Goal: Information Seeking & Learning: Check status

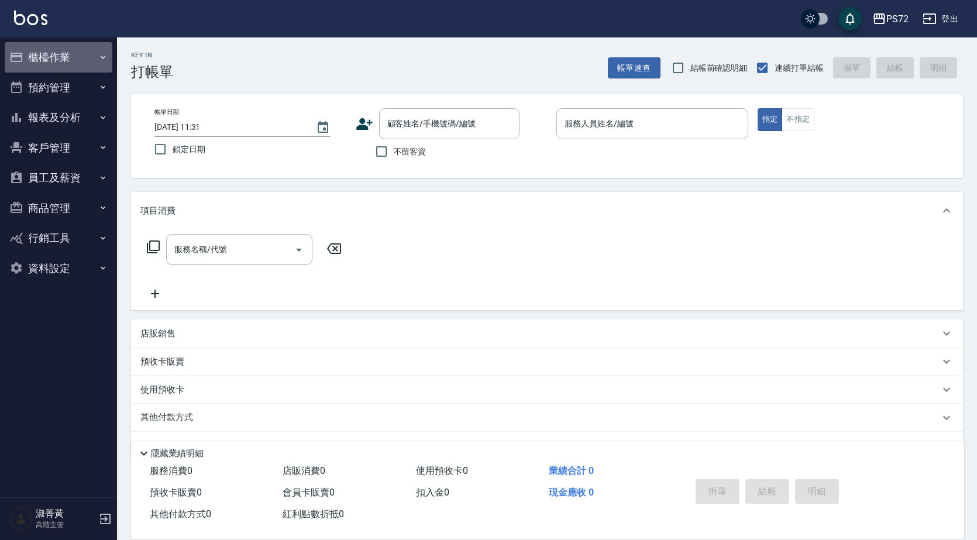
click at [55, 57] on button "櫃檯作業" at bounding box center [59, 57] width 108 height 30
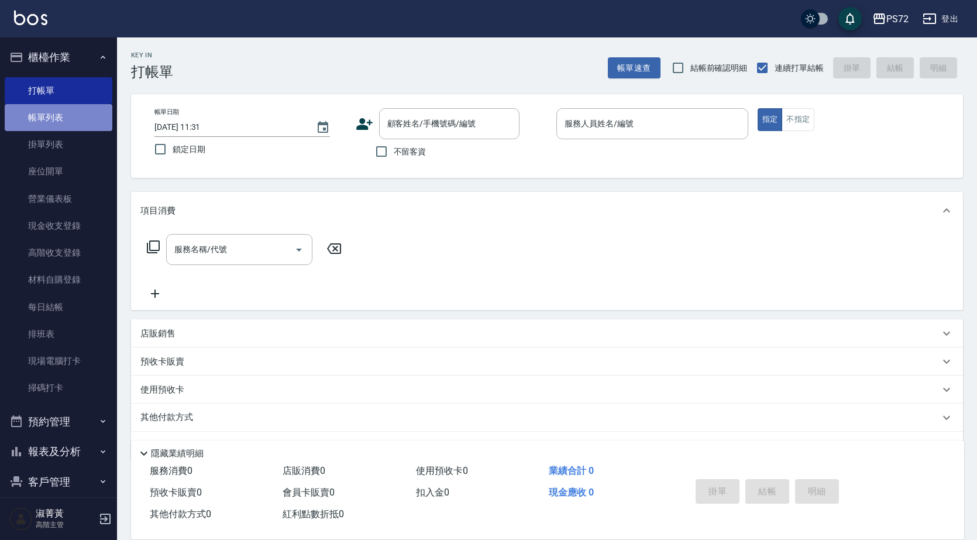
click at [64, 119] on link "帳單列表" at bounding box center [59, 117] width 108 height 27
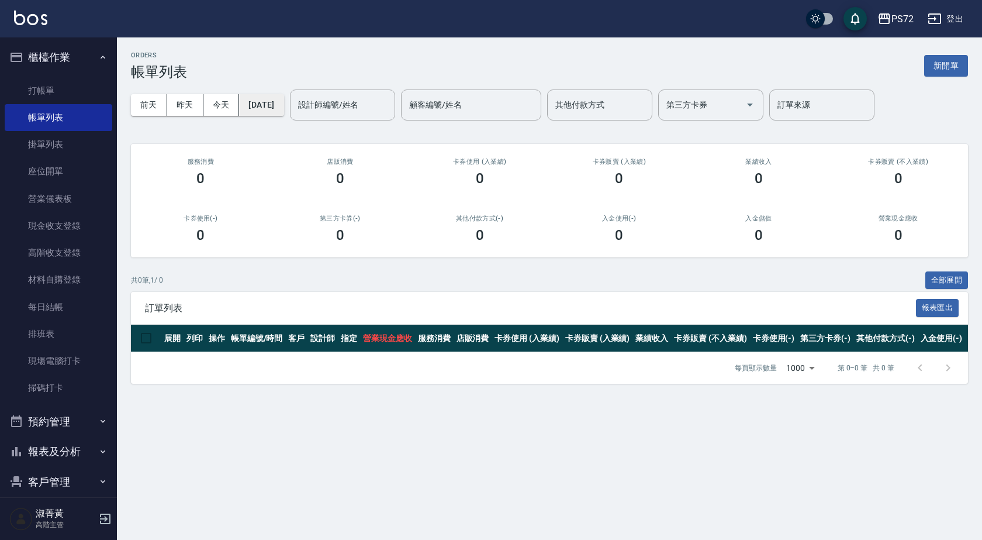
click at [284, 108] on button "[DATE]" at bounding box center [261, 105] width 44 height 22
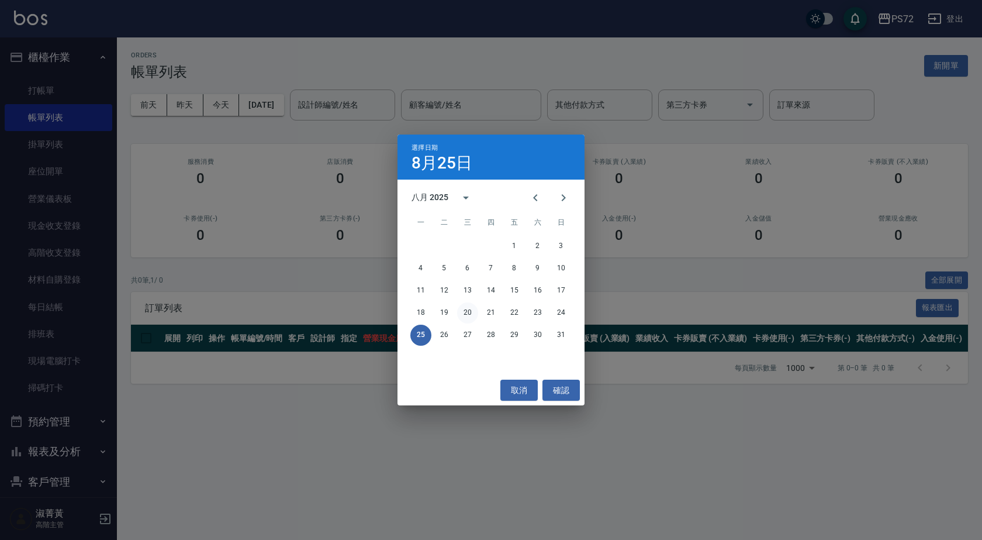
click at [464, 316] on button "20" at bounding box center [467, 312] width 21 height 21
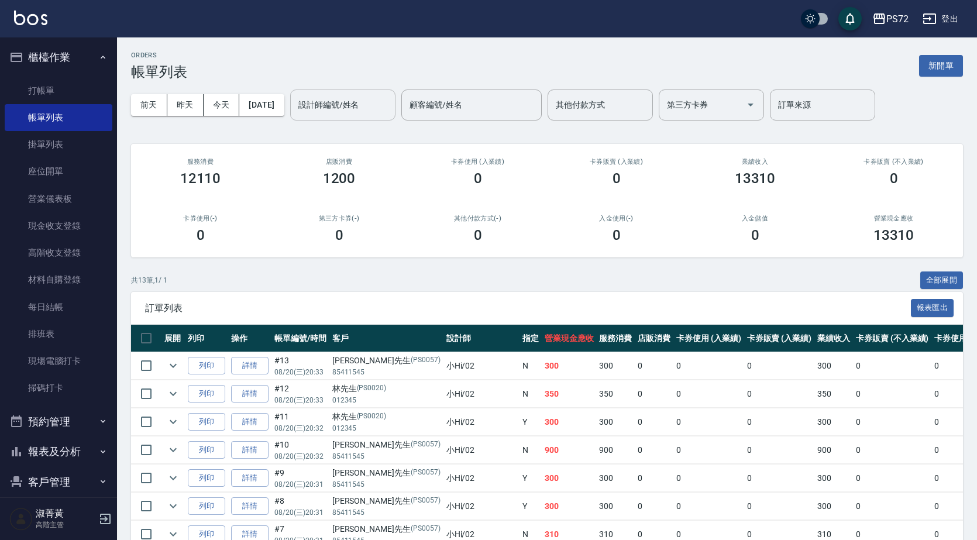
click at [344, 108] on input "設計師編號/姓名" at bounding box center [342, 105] width 95 height 20
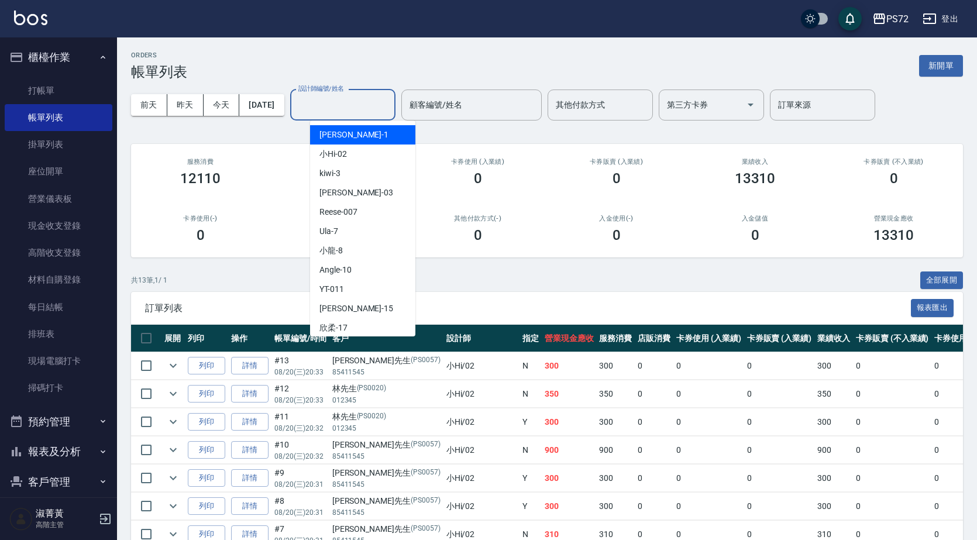
click at [344, 129] on div "[PERSON_NAME] -1" at bounding box center [362, 134] width 105 height 19
type input "[PERSON_NAME]-1"
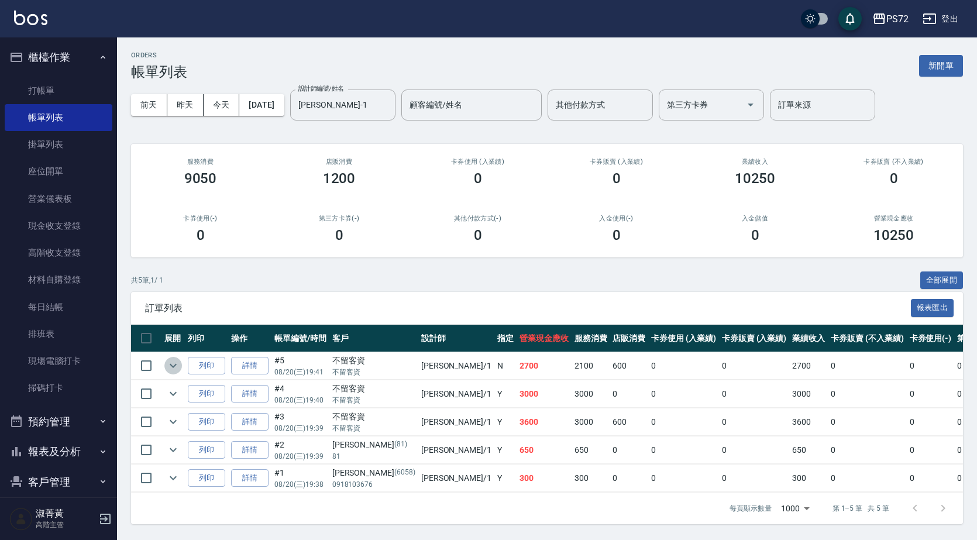
click at [171, 363] on icon "expand row" at bounding box center [173, 365] width 14 height 14
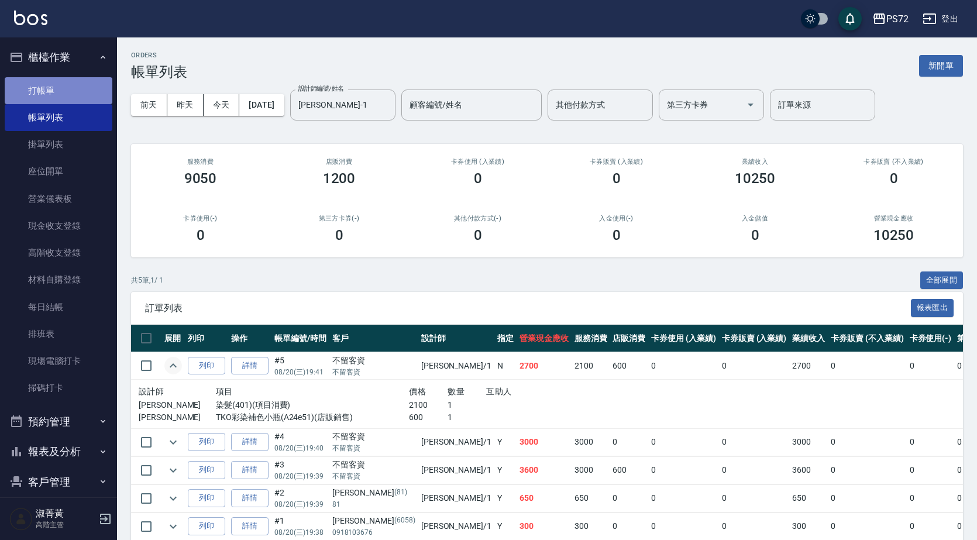
click at [60, 84] on link "打帳單" at bounding box center [59, 90] width 108 height 27
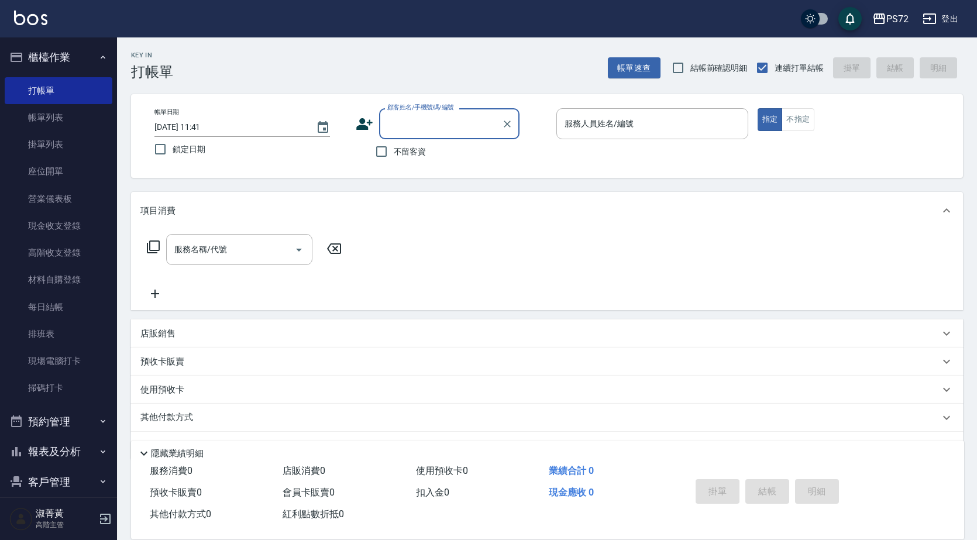
click at [63, 450] on button "報表及分析" at bounding box center [59, 451] width 108 height 30
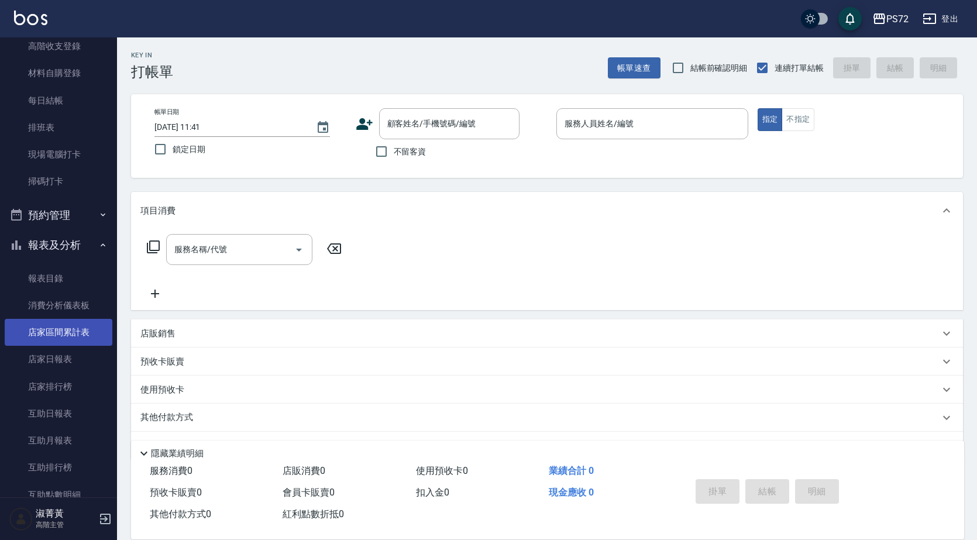
scroll to position [234, 0]
click at [50, 336] on link "店家日報表" at bounding box center [59, 331] width 108 height 27
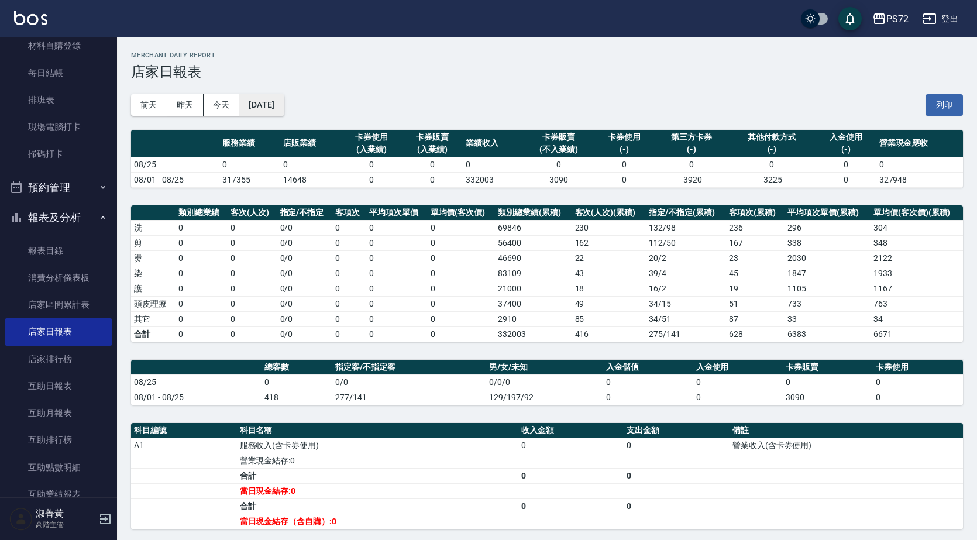
click at [284, 106] on button "[DATE]" at bounding box center [261, 105] width 44 height 22
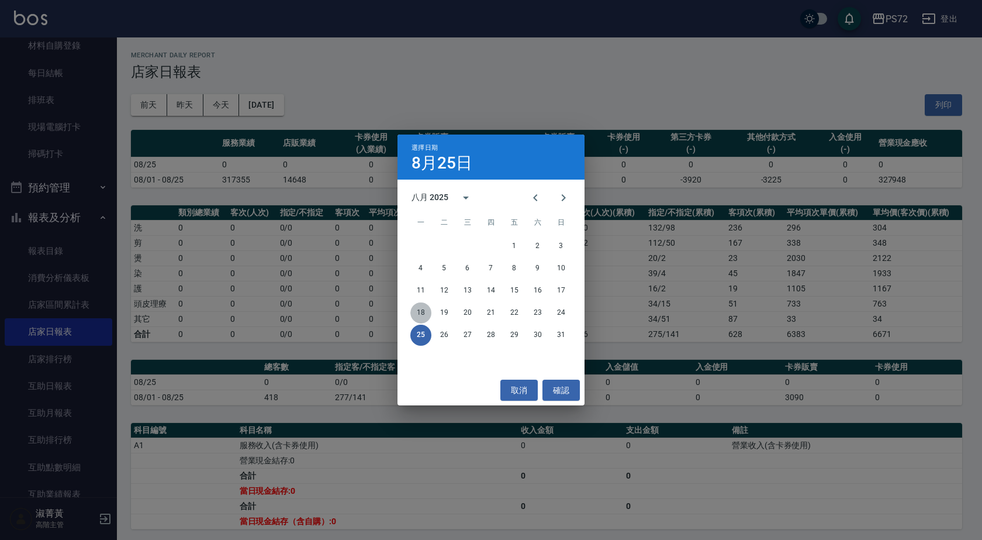
click at [427, 309] on button "18" at bounding box center [420, 312] width 21 height 21
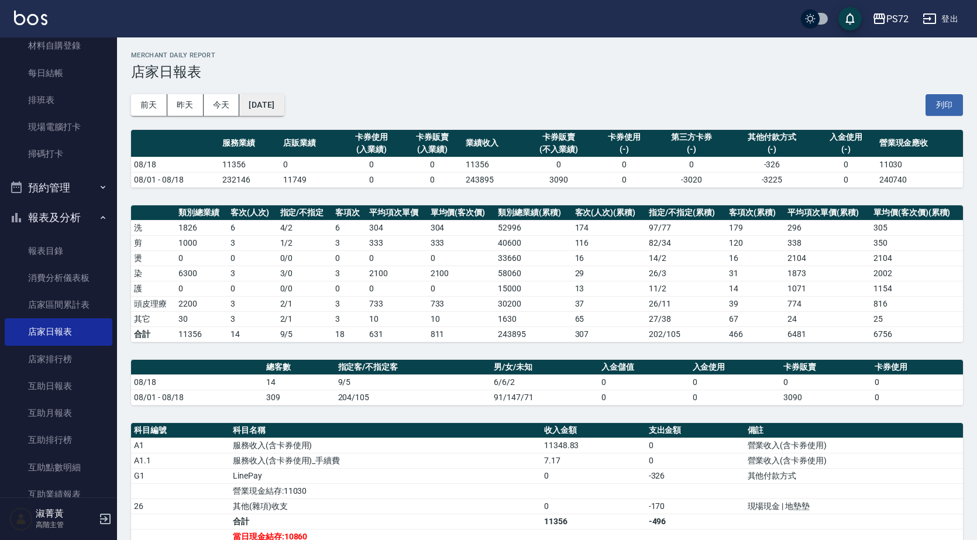
click at [284, 103] on button "[DATE]" at bounding box center [261, 105] width 44 height 22
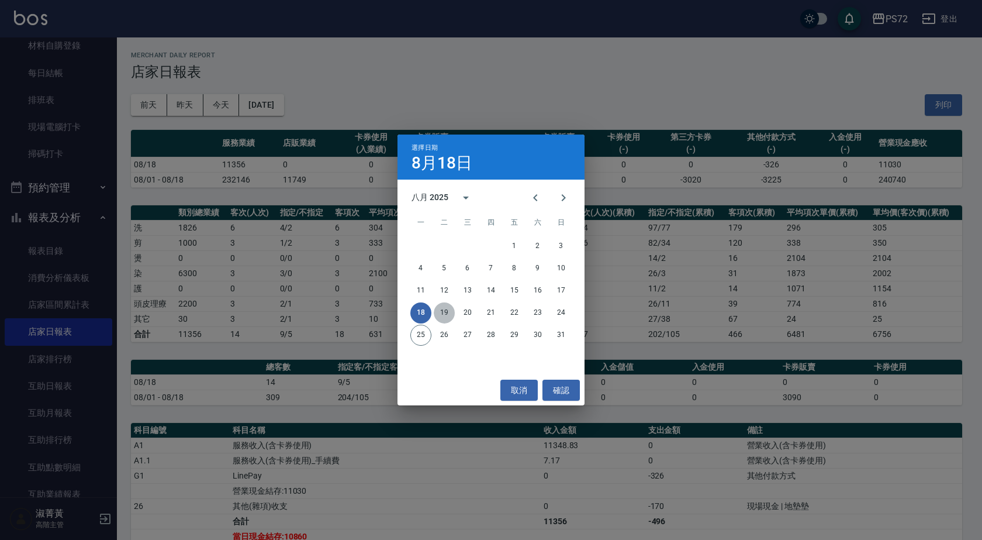
click at [442, 310] on button "19" at bounding box center [444, 312] width 21 height 21
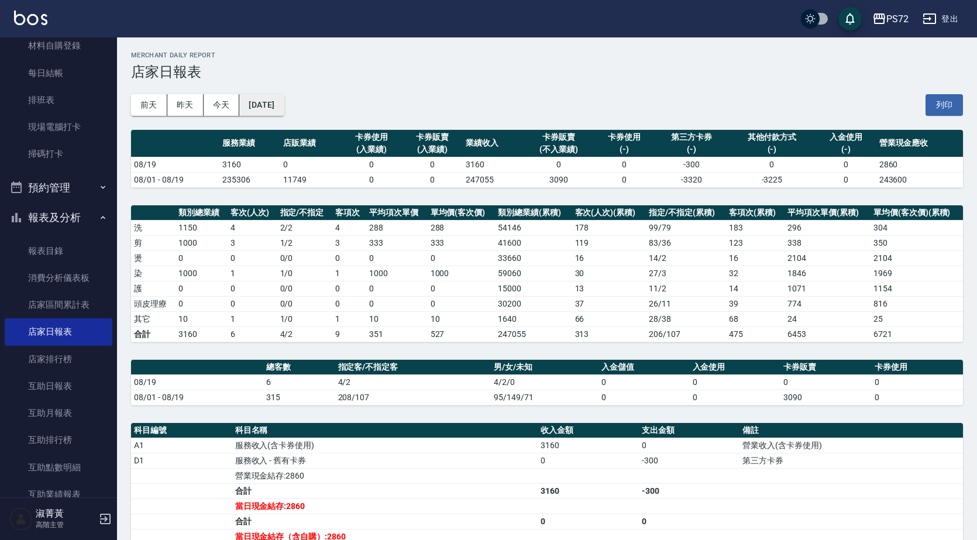
click at [270, 107] on button "[DATE]" at bounding box center [261, 105] width 44 height 22
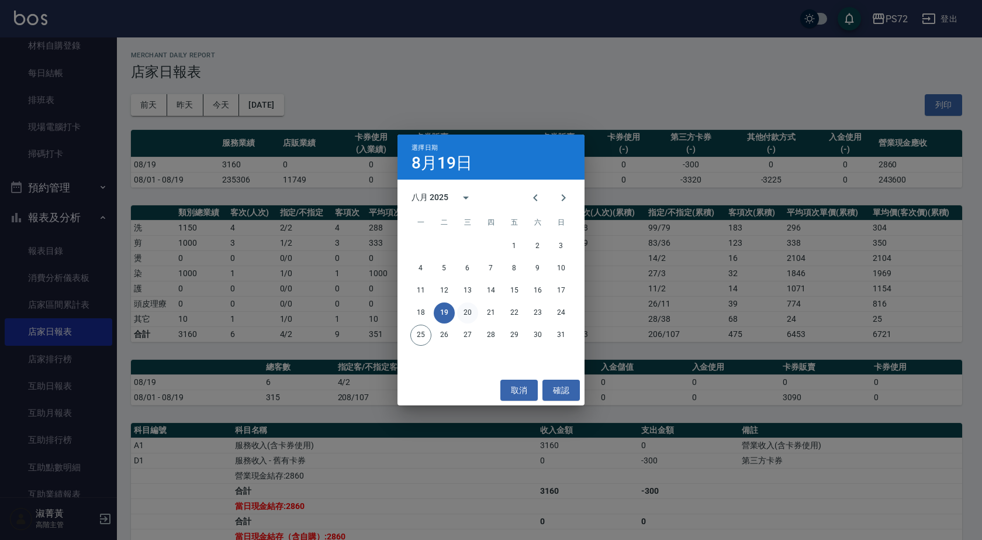
click at [470, 317] on button "20" at bounding box center [467, 312] width 21 height 21
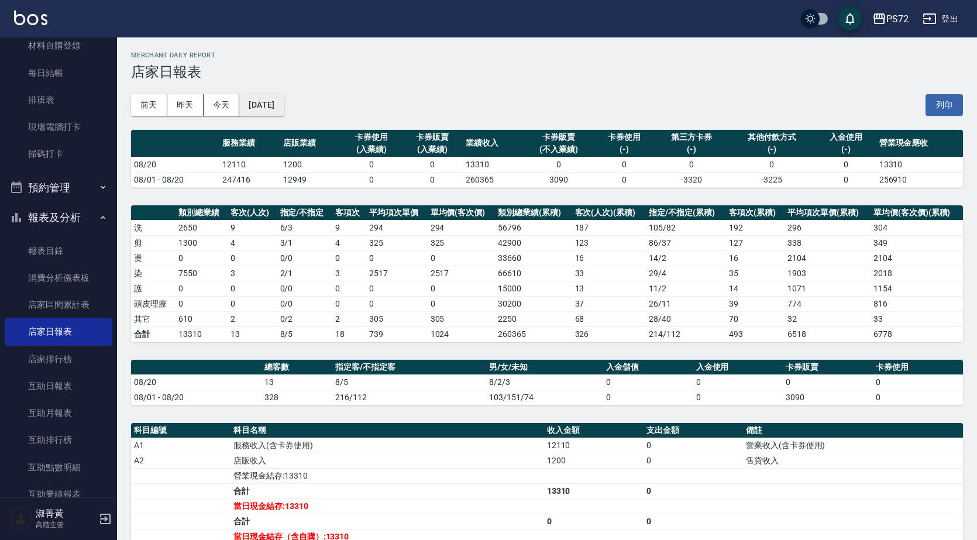
drag, startPoint x: 283, startPoint y: 113, endPoint x: 277, endPoint y: 106, distance: 9.6
click at [280, 109] on div "[DATE] [DATE] [DATE] [DATE] 列印" at bounding box center [547, 105] width 832 height 50
click at [277, 104] on button "[DATE]" at bounding box center [261, 105] width 44 height 22
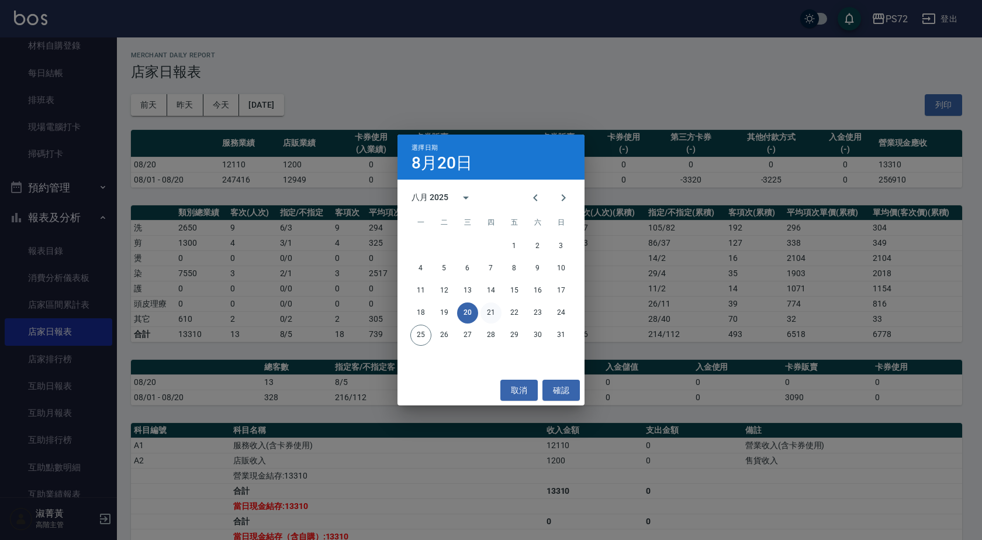
click at [491, 308] on button "21" at bounding box center [491, 312] width 21 height 21
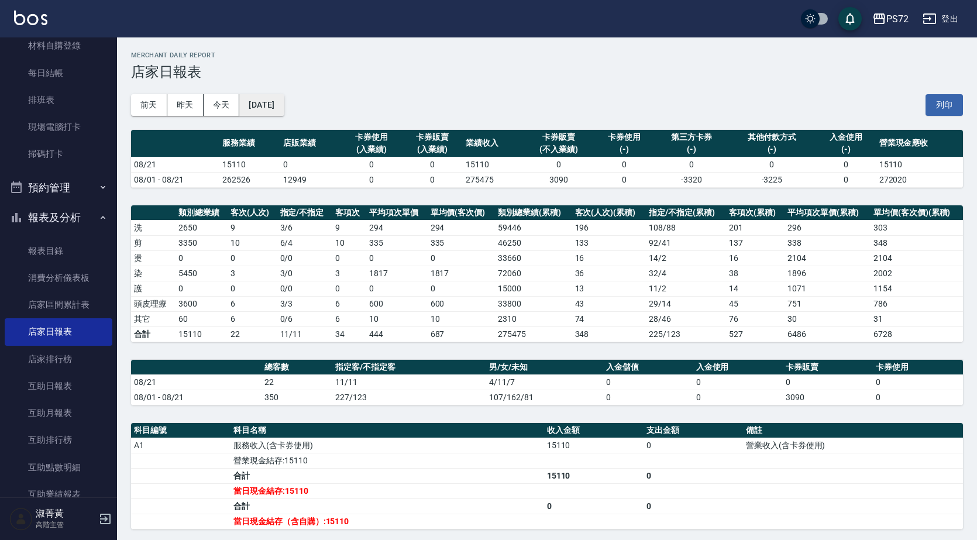
click at [284, 109] on button "[DATE]" at bounding box center [261, 105] width 44 height 22
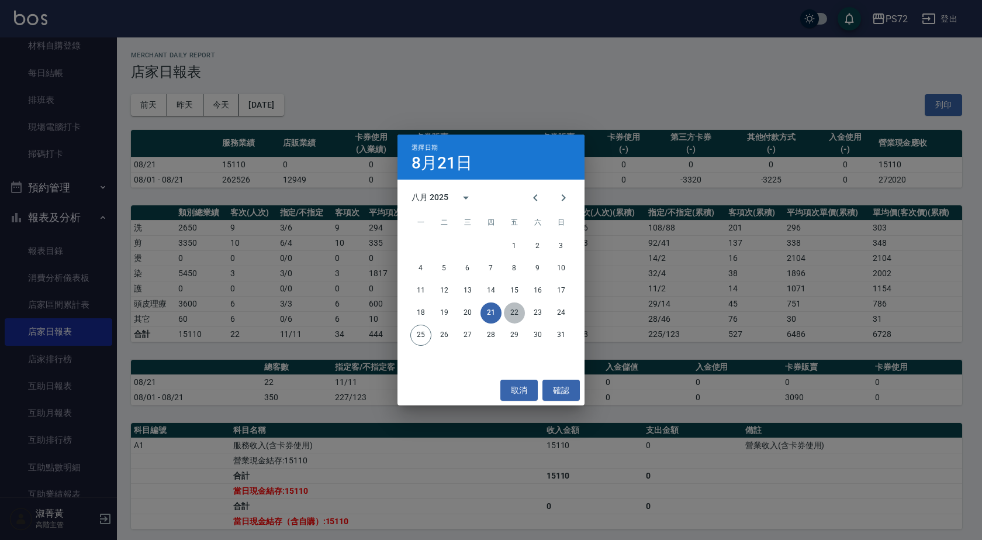
click at [512, 314] on button "22" at bounding box center [514, 312] width 21 height 21
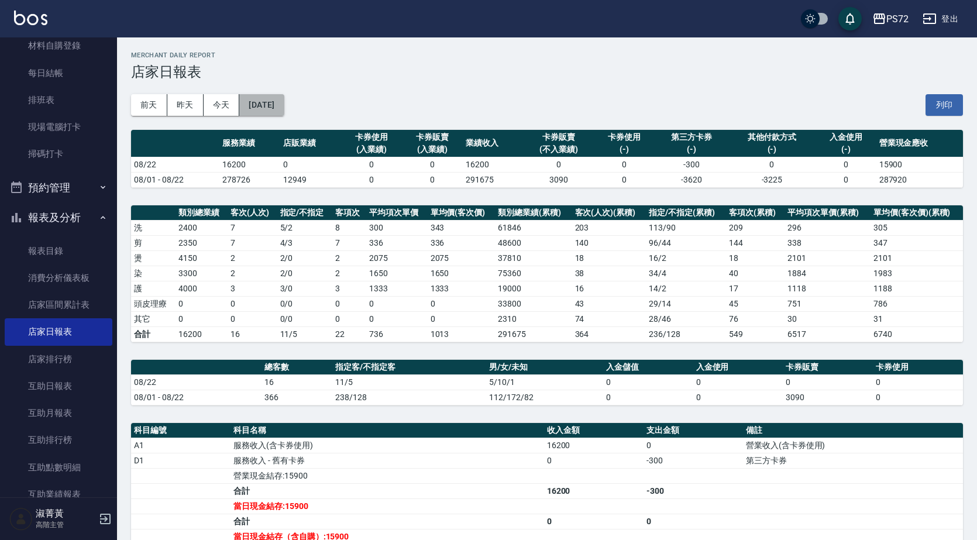
click at [284, 96] on button "[DATE]" at bounding box center [261, 105] width 44 height 22
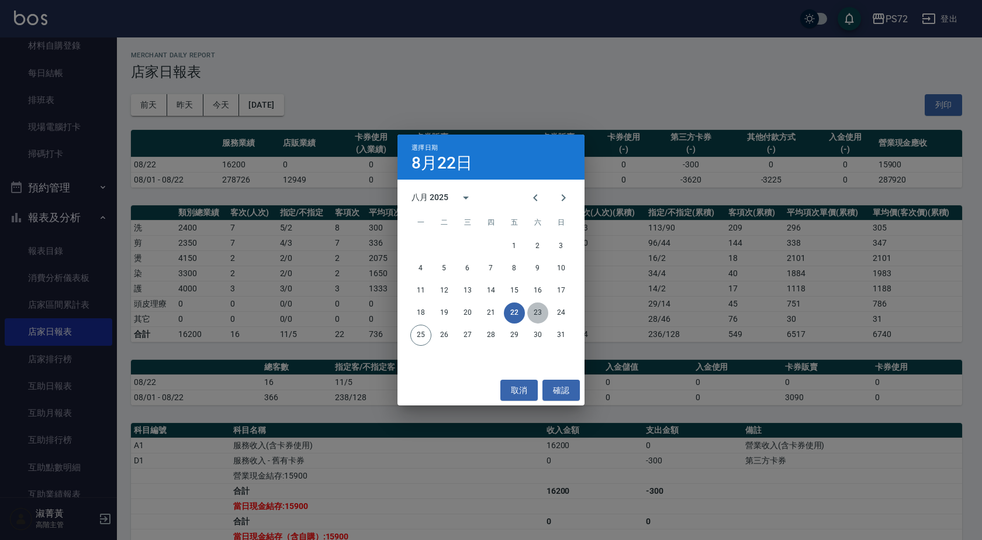
click at [543, 309] on button "23" at bounding box center [537, 312] width 21 height 21
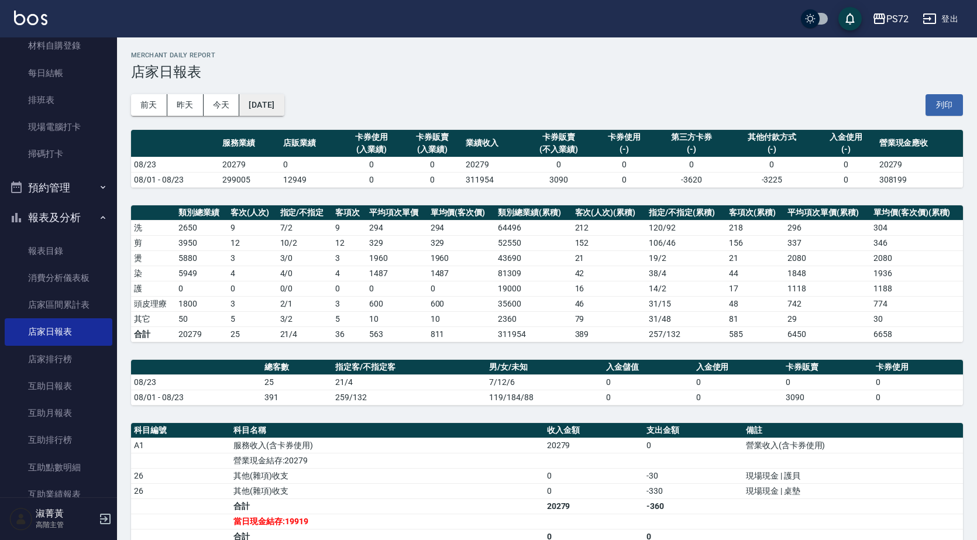
click at [284, 100] on button "[DATE]" at bounding box center [261, 105] width 44 height 22
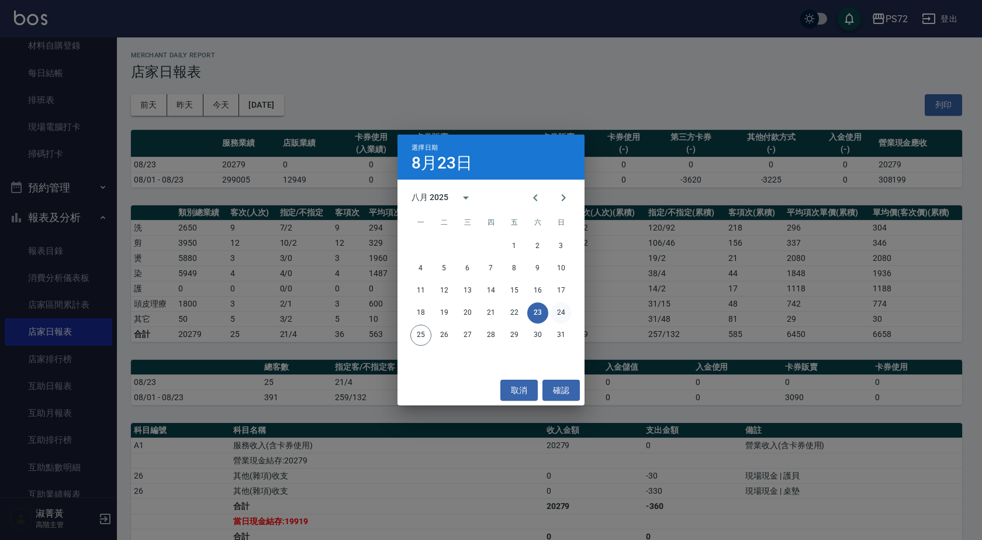
click at [563, 311] on button "24" at bounding box center [561, 312] width 21 height 21
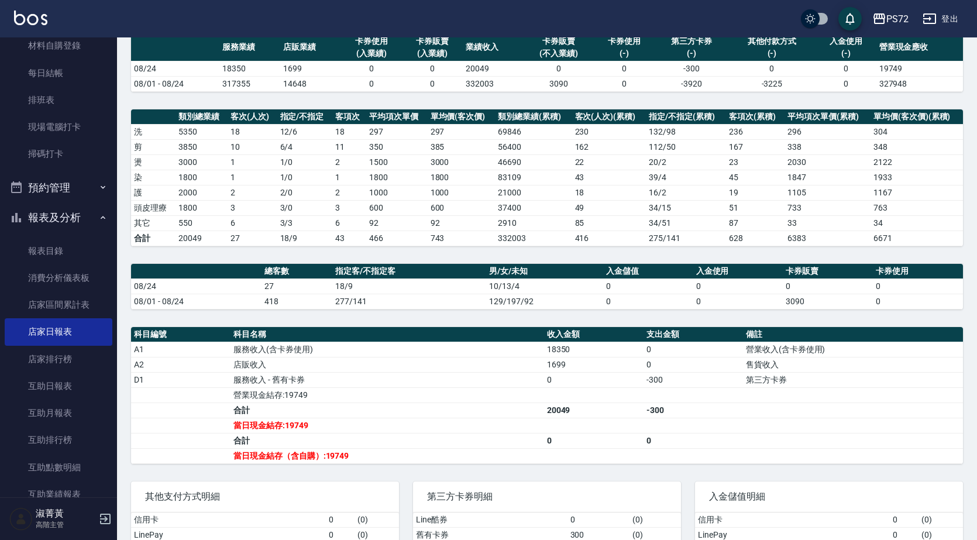
scroll to position [172, 0]
